Goal: Information Seeking & Learning: Learn about a topic

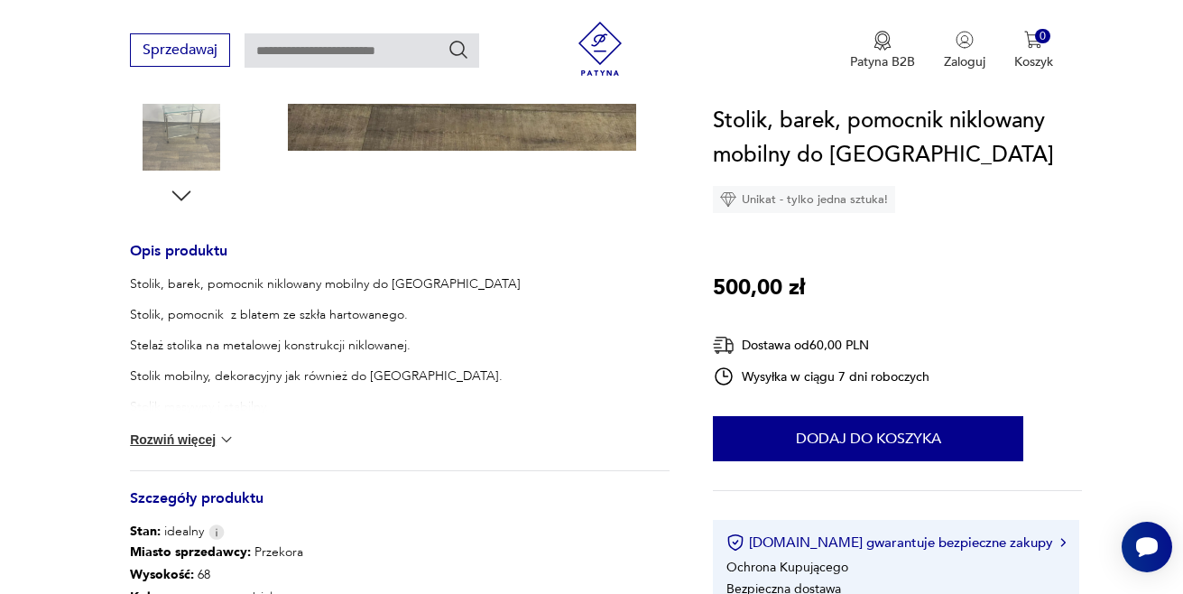
scroll to position [632, 0]
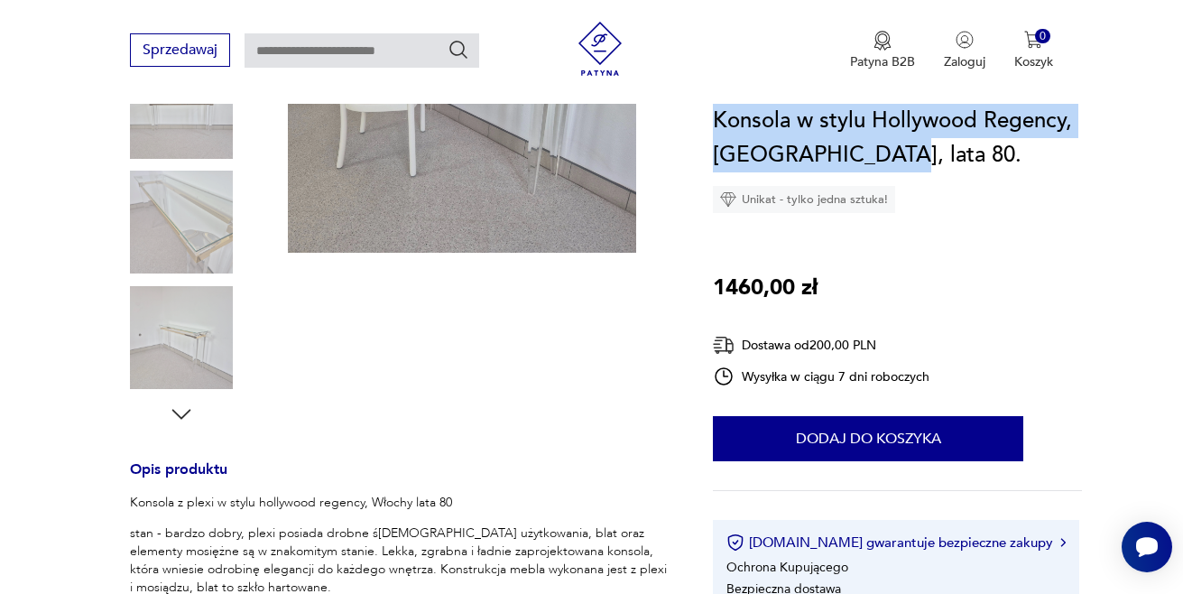
scroll to position [361, 0]
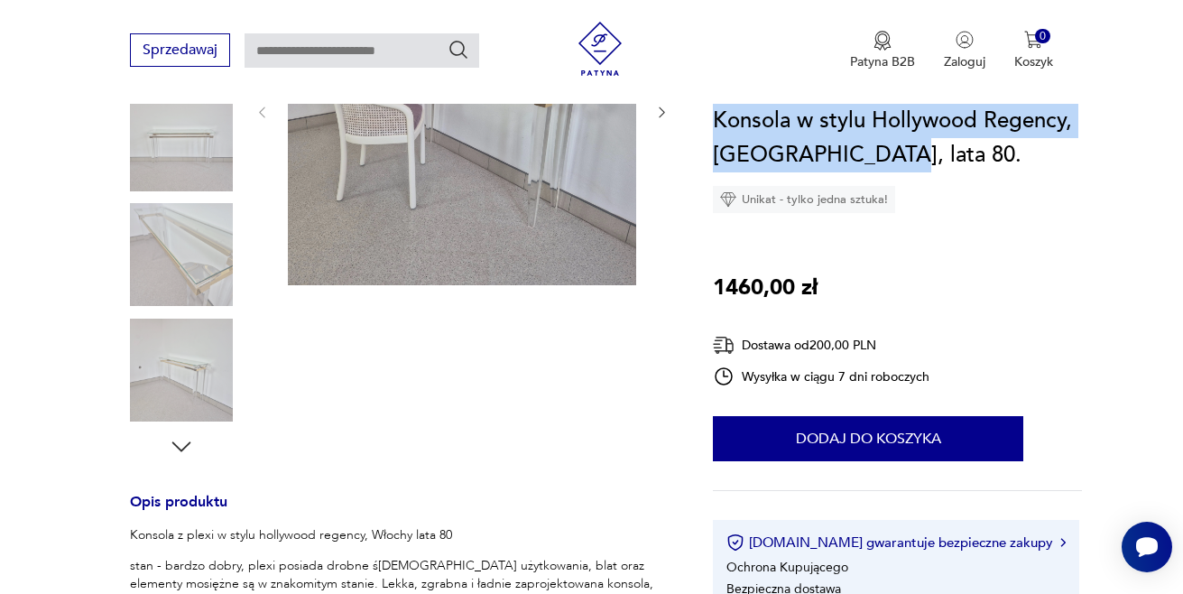
drag, startPoint x: 715, startPoint y: 114, endPoint x: 1093, endPoint y: 126, distance: 378.2
click at [1093, 126] on section "Opis produktu Konsola z plexi w stylu hollywood regency, [GEOGRAPHIC_DATA] lata…" at bounding box center [591, 538] width 1183 height 1203
click at [973, 161] on h1 "Konsola w stylu Hollywood Regency, [GEOGRAPHIC_DATA], lata 80." at bounding box center [897, 138] width 369 height 69
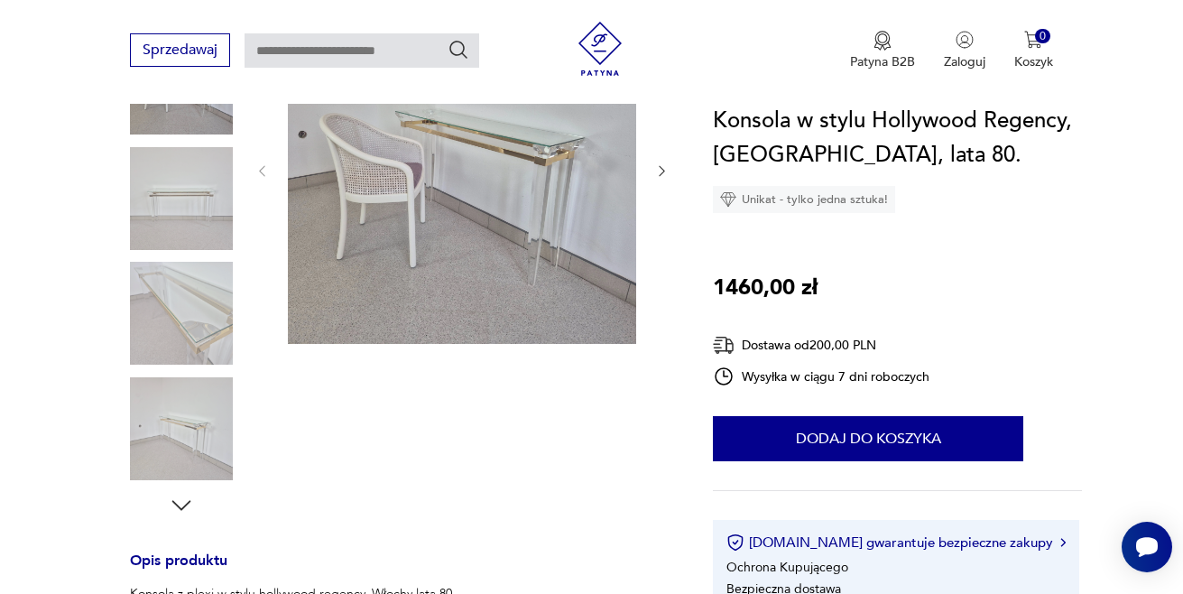
scroll to position [271, 0]
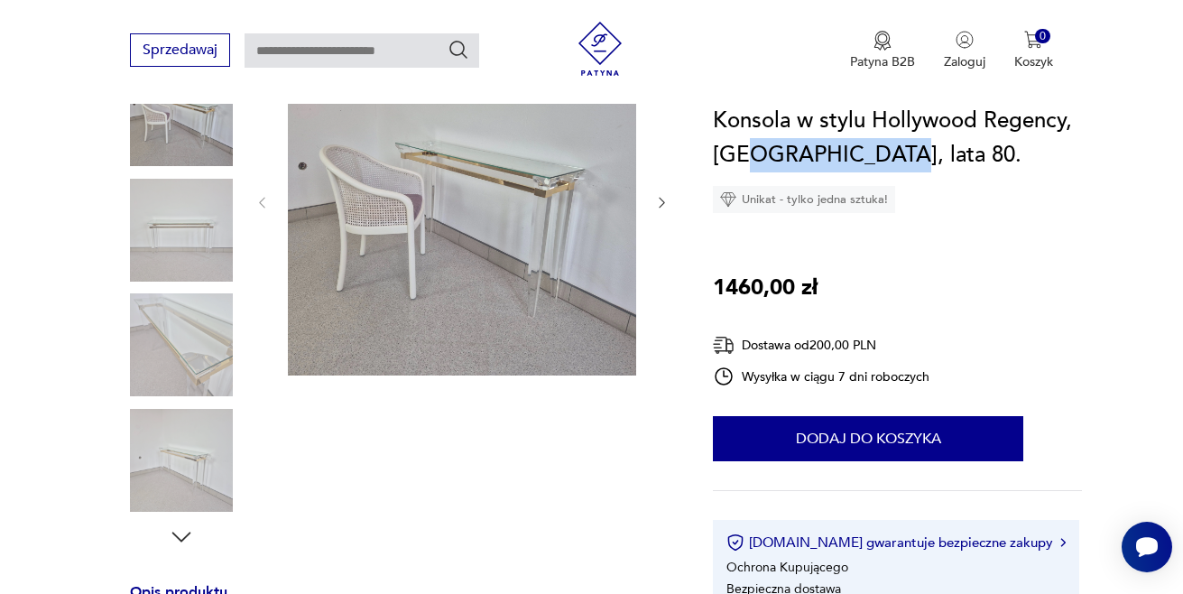
drag, startPoint x: 1083, startPoint y: 125, endPoint x: 751, endPoint y: 148, distance: 332.8
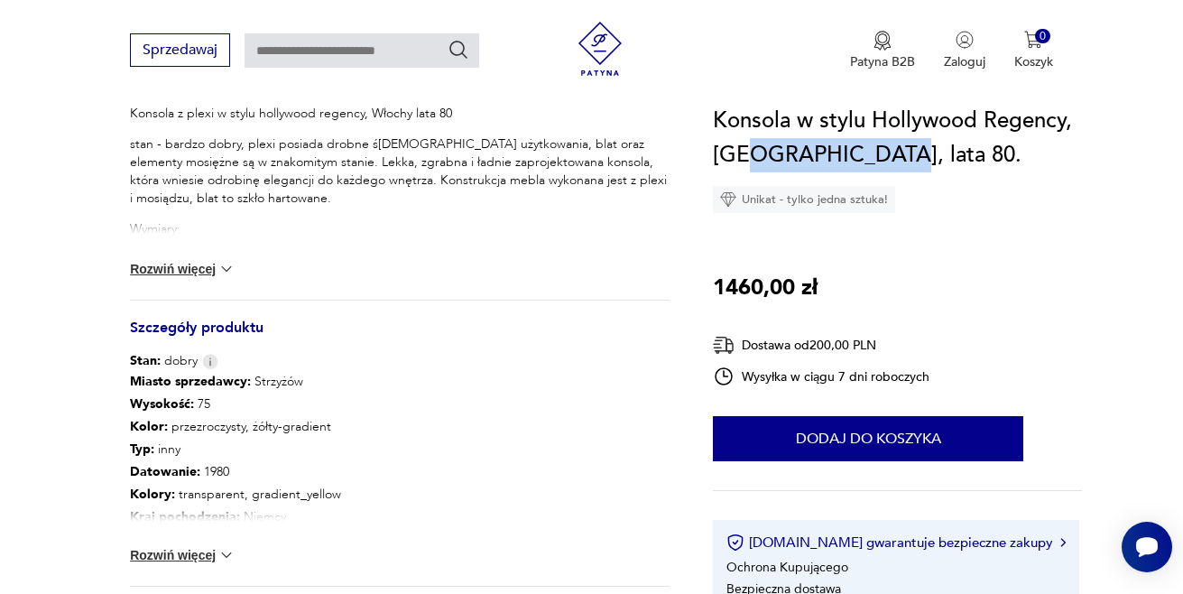
scroll to position [751, 0]
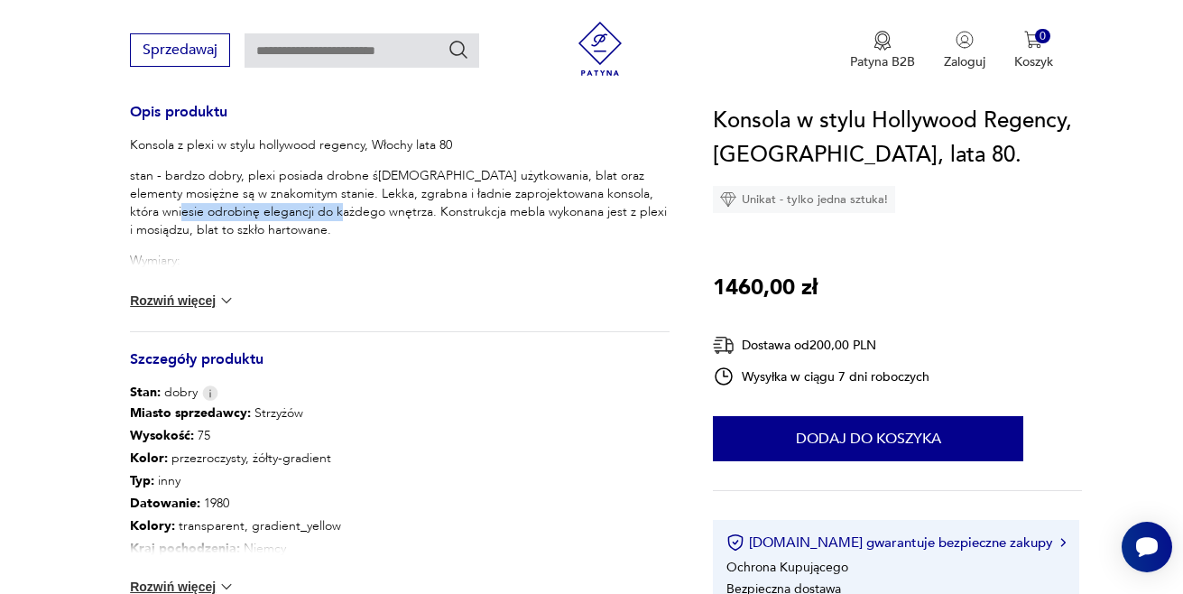
drag, startPoint x: 129, startPoint y: 202, endPoint x: 297, endPoint y: 215, distance: 168.3
click at [297, 215] on section "Opis produktu Konsola z plexi w stylu hollywood regency, [GEOGRAPHIC_DATA] lata…" at bounding box center [591, 148] width 1183 height 1203
copy p "elegancji do każdego wnętrza"
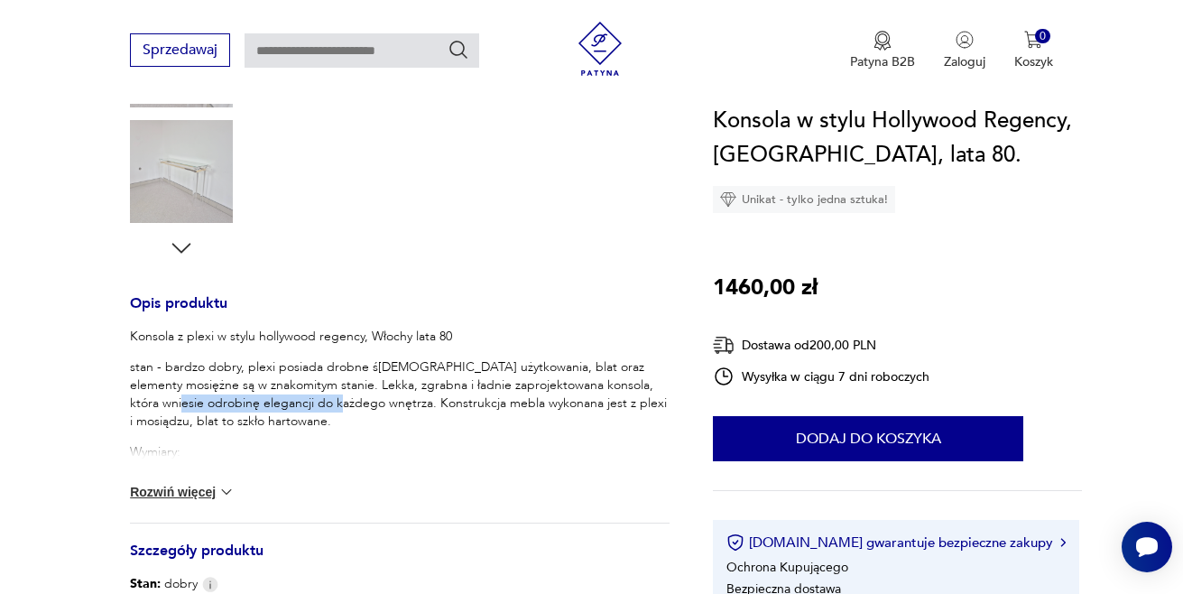
scroll to position [531, 0]
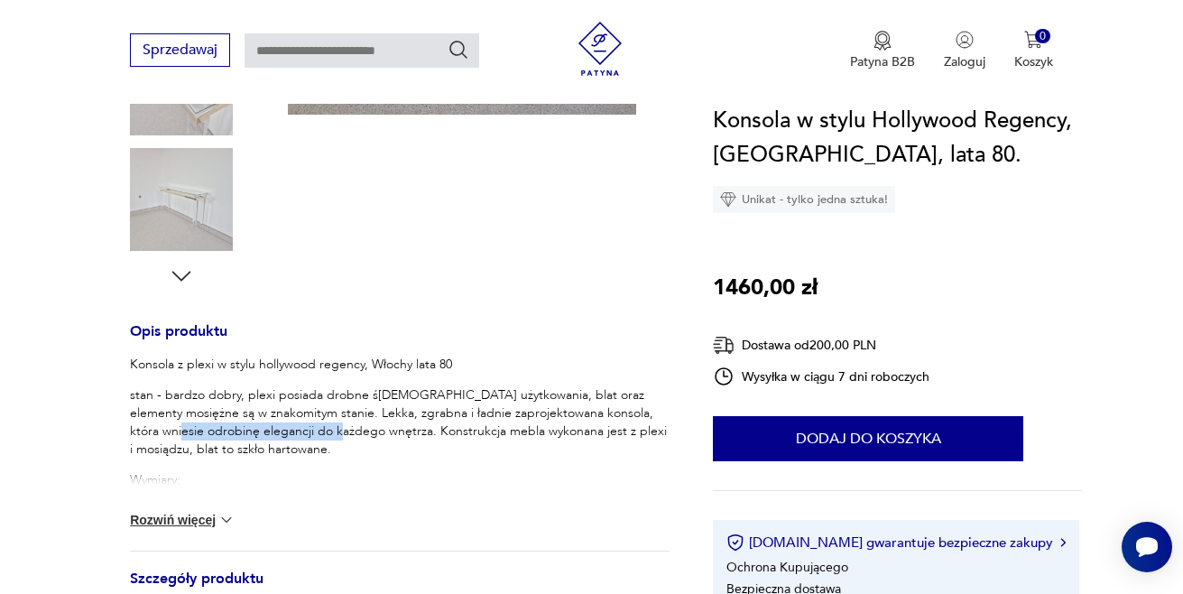
click at [219, 512] on img at bounding box center [226, 520] width 18 height 18
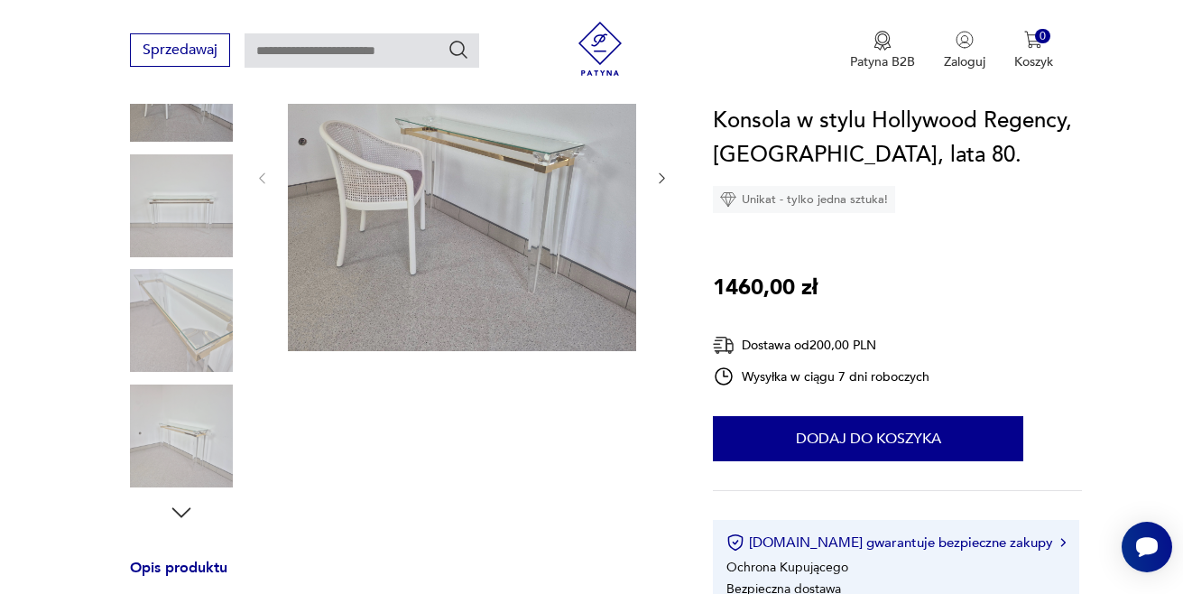
scroll to position [0, 0]
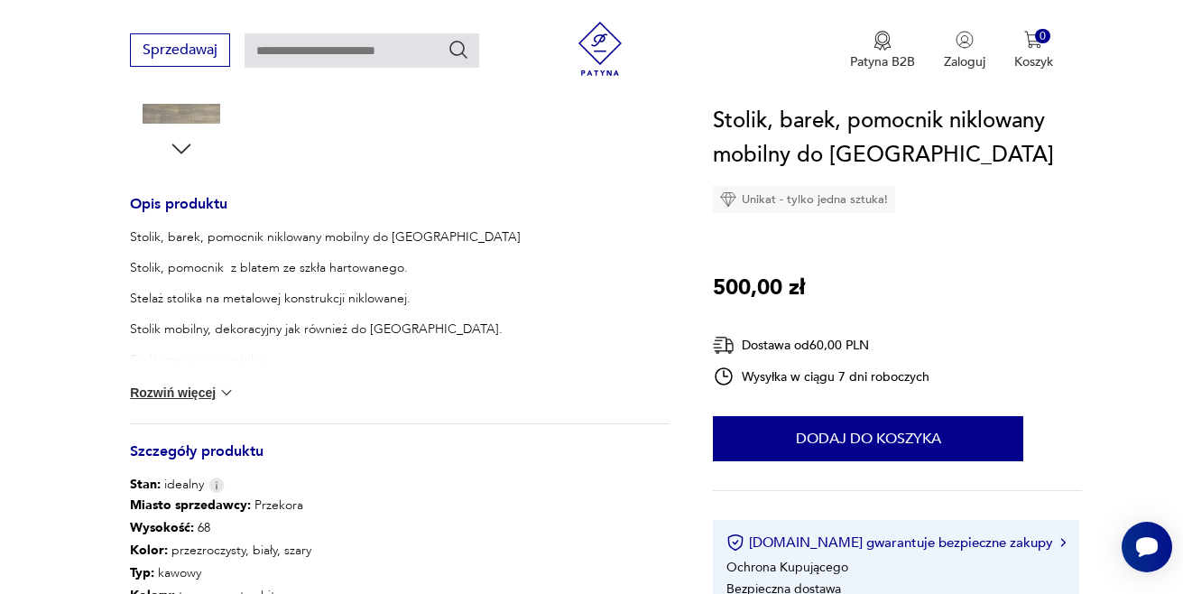
scroll to position [632, 0]
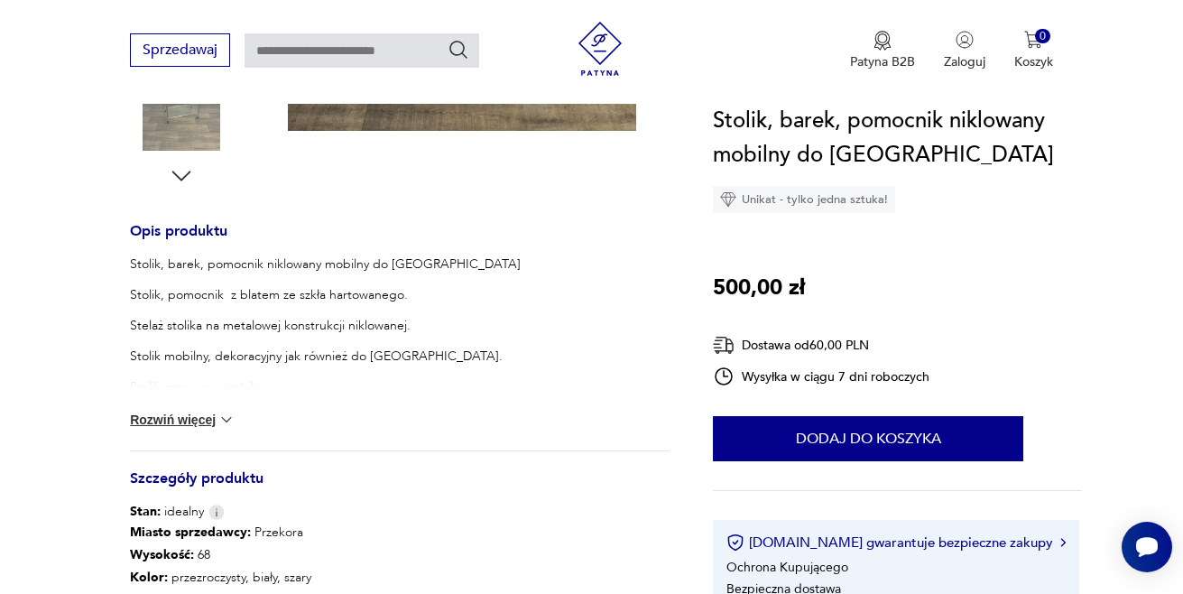
click at [586, 57] on img at bounding box center [600, 49] width 54 height 54
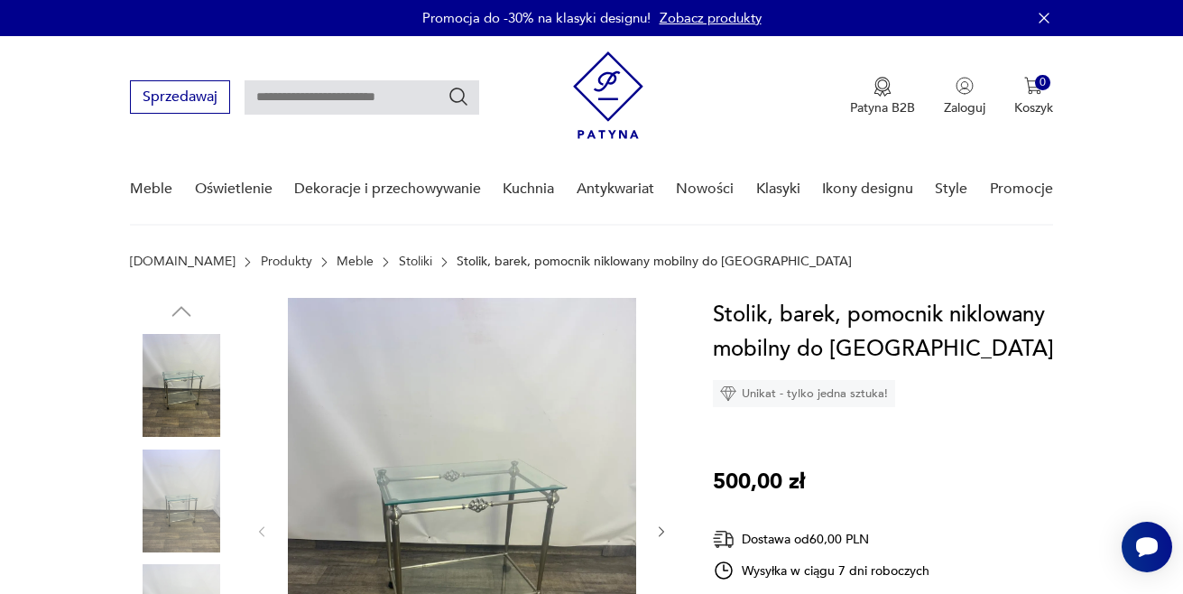
click at [593, 100] on img at bounding box center [608, 95] width 70 height 88
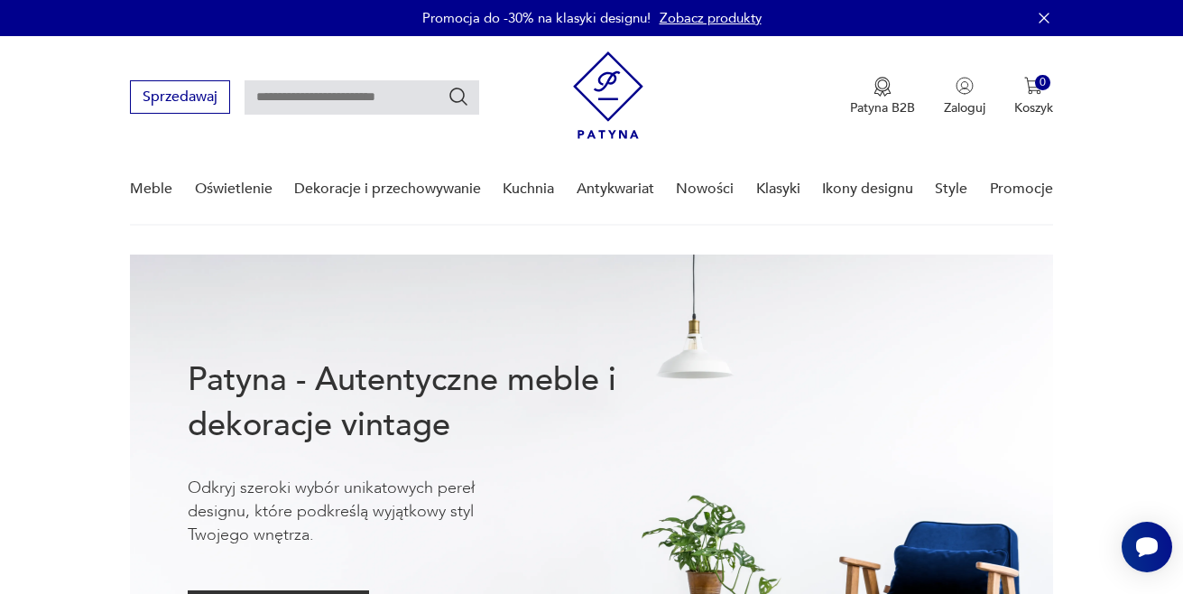
click at [384, 98] on input "text" at bounding box center [361, 97] width 235 height 34
type input "*******"
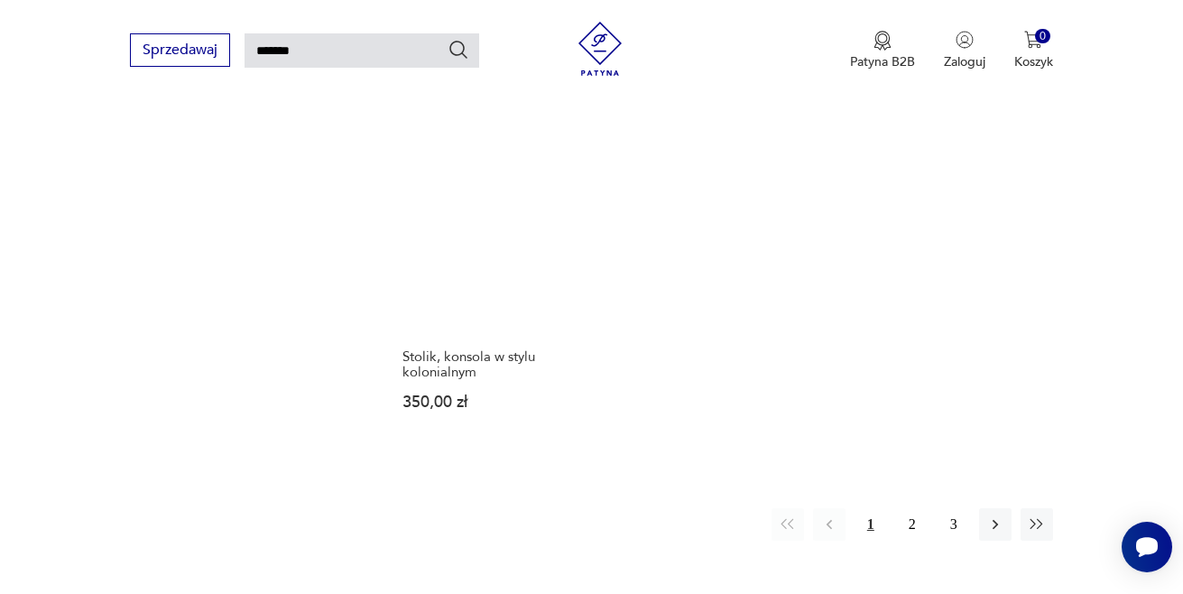
scroll to position [2109, 0]
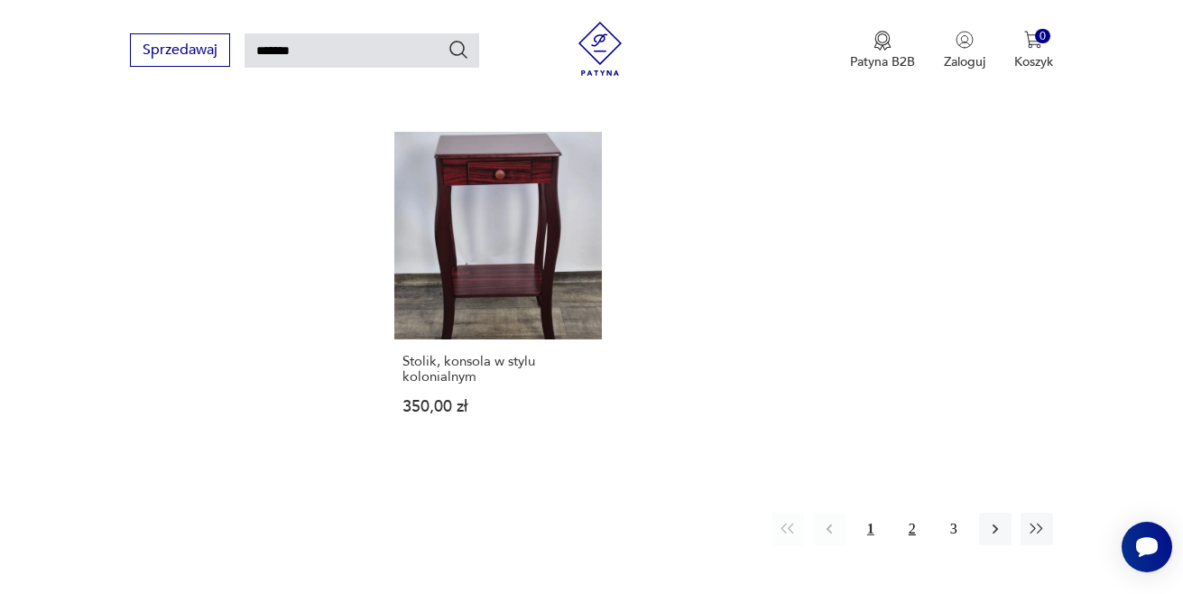
click at [914, 512] on button "2" at bounding box center [912, 528] width 32 height 32
type input "*******"
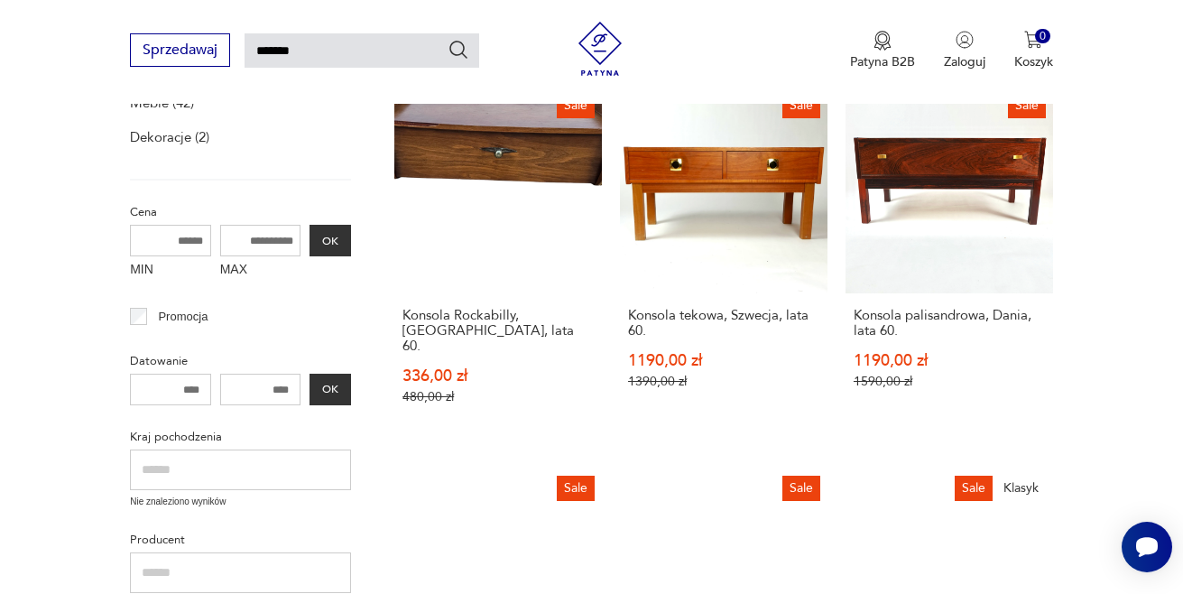
scroll to position [177, 0]
